Goal: Transaction & Acquisition: Purchase product/service

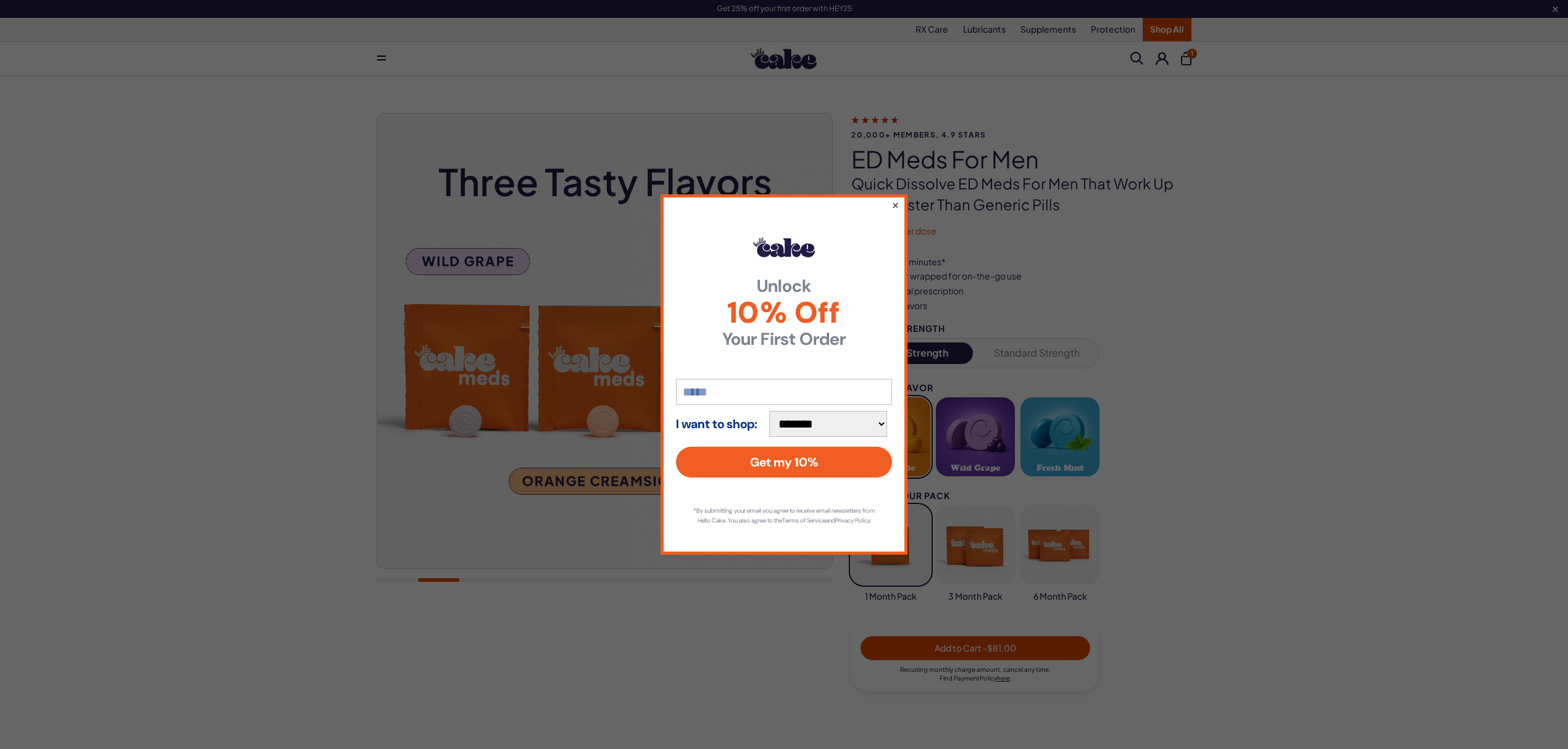
click at [895, 198] on button "×" at bounding box center [896, 205] width 8 height 15
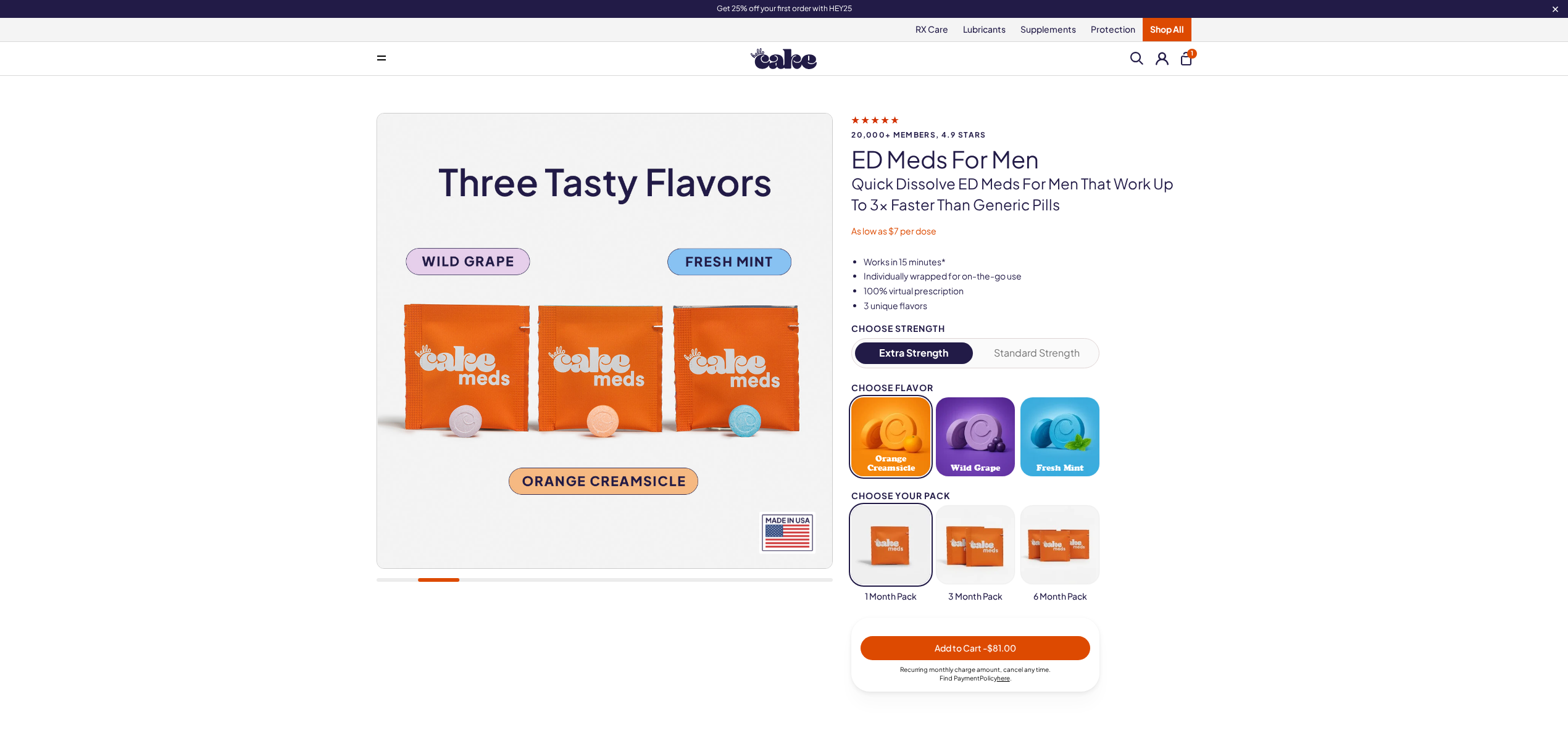
click at [793, 63] on img at bounding box center [783, 58] width 66 height 21
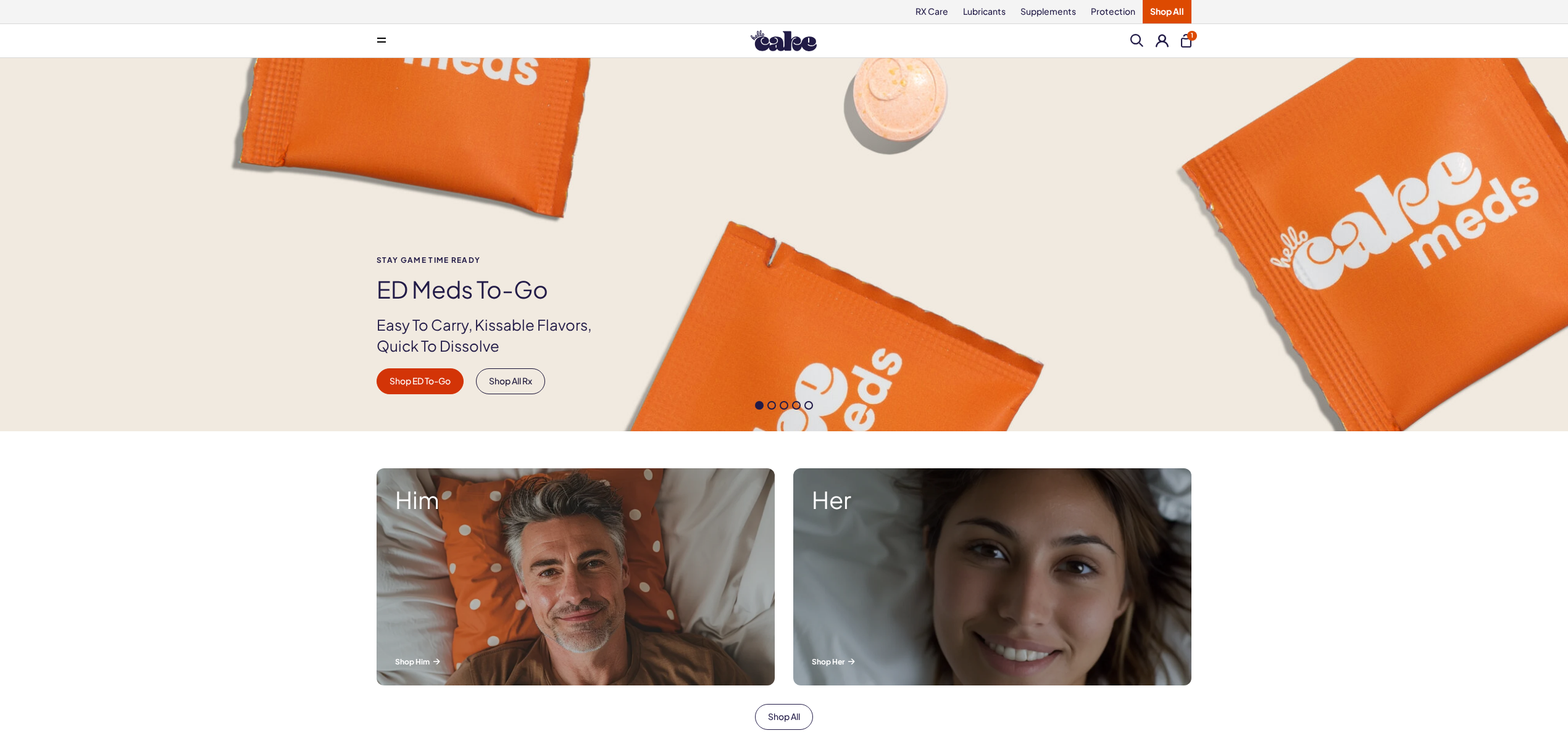
click at [774, 410] on span at bounding box center [772, 405] width 9 height 9
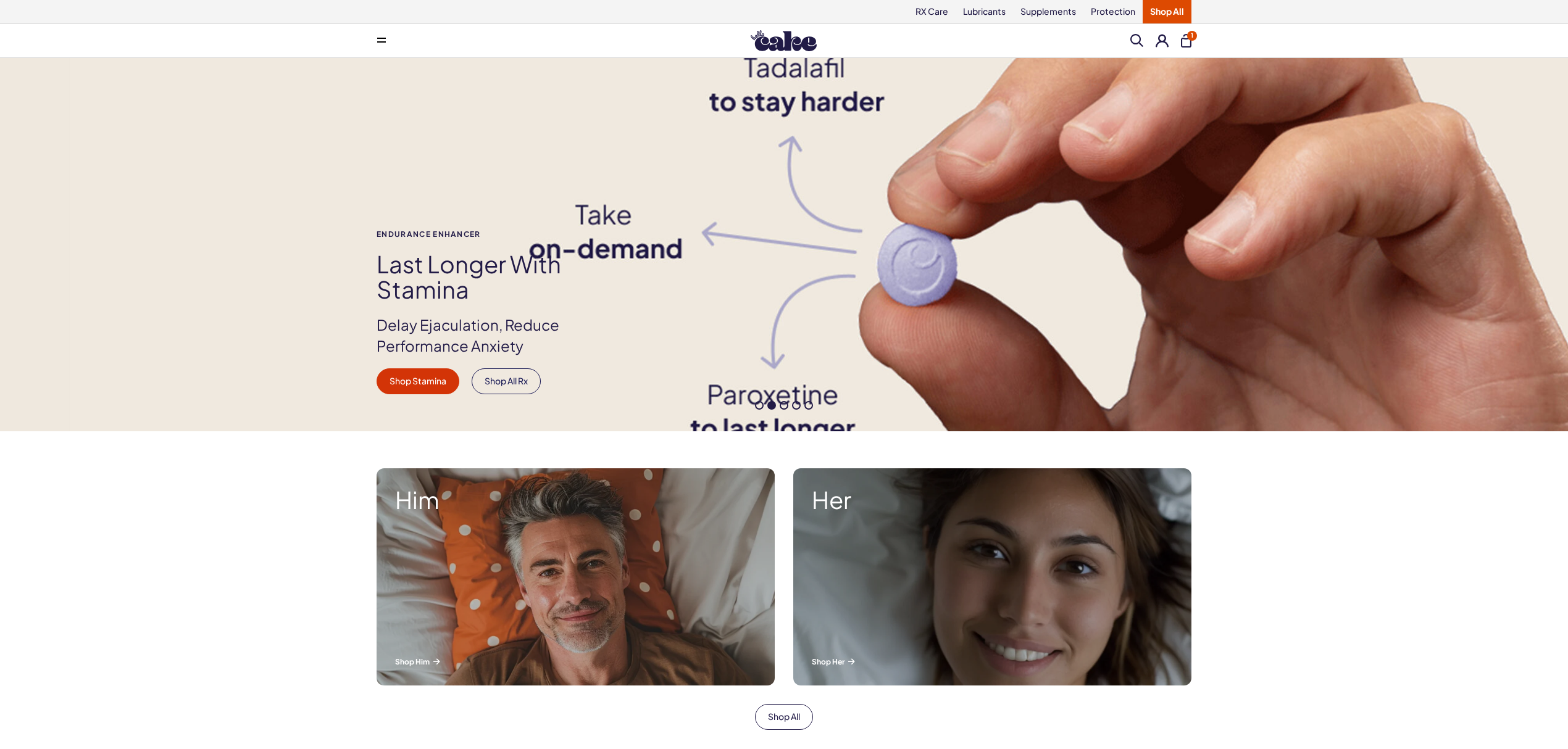
click at [789, 405] on div at bounding box center [784, 405] width 1568 height 9
click at [783, 407] on span at bounding box center [784, 405] width 9 height 9
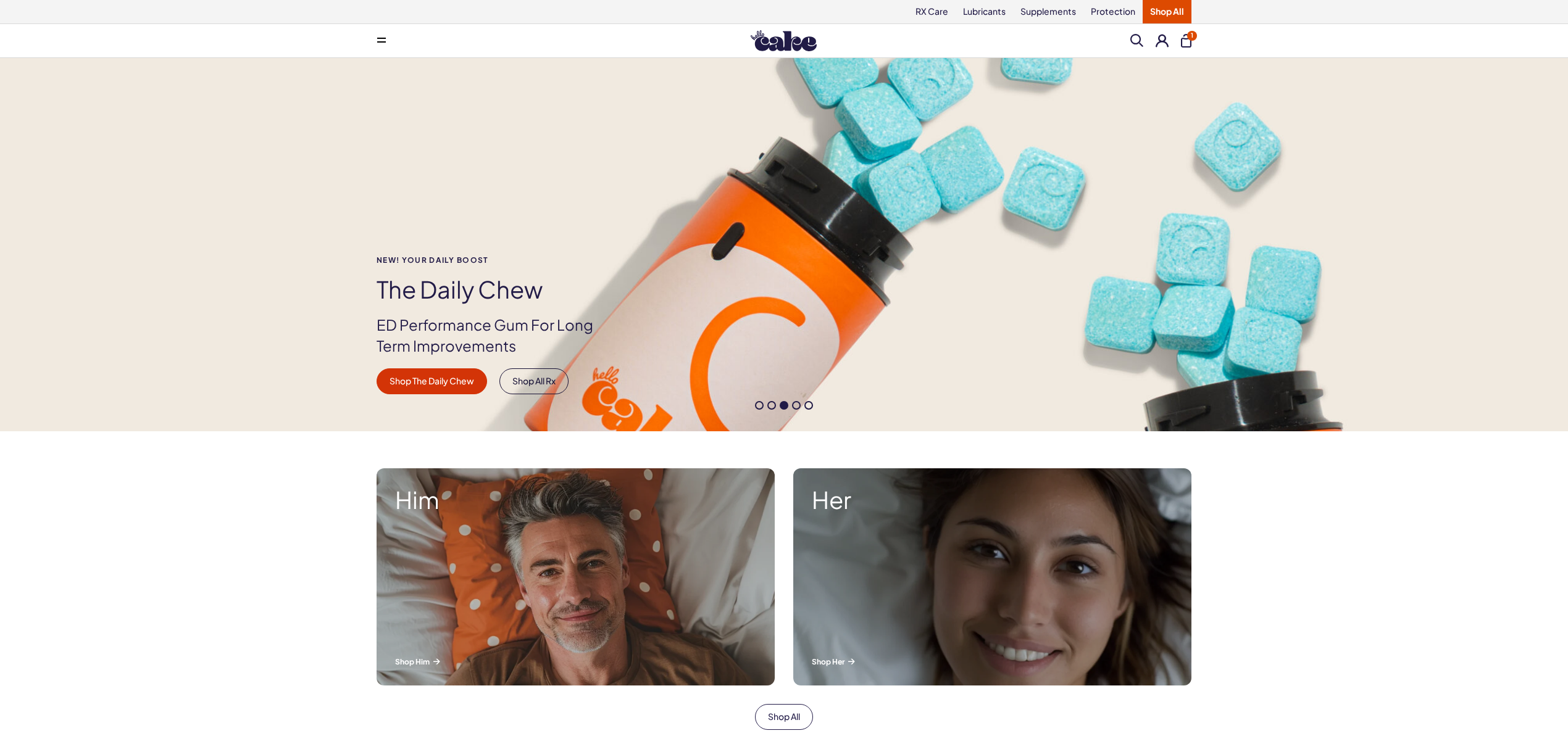
click at [1333, 524] on div "Him Shop Him Her Shop All" at bounding box center [784, 580] width 1568 height 299
